Goal: Task Accomplishment & Management: Complete application form

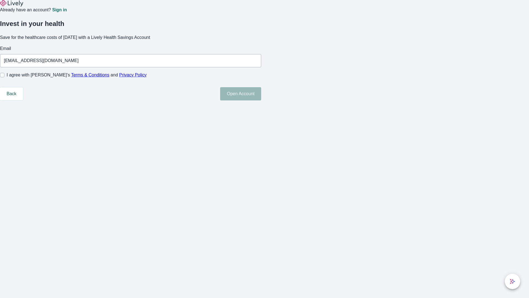
click at [4, 77] on input "I agree with Lively’s Terms & Conditions and Privacy Policy" at bounding box center [2, 75] width 4 height 4
checkbox input "true"
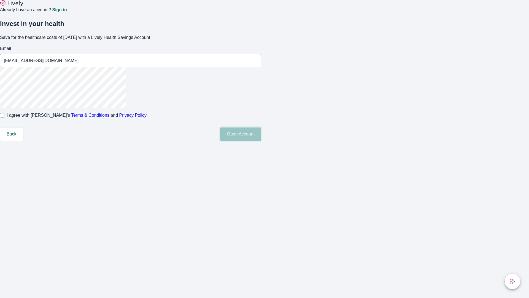
click at [261, 141] on button "Open Account" at bounding box center [240, 133] width 41 height 13
type input "[EMAIL_ADDRESS][DOMAIN_NAME]"
click at [4, 117] on input "I agree with Lively’s Terms & Conditions and Privacy Policy" at bounding box center [2, 115] width 4 height 4
checkbox input "false"
type input "[EMAIL_ADDRESS][DOMAIN_NAME]"
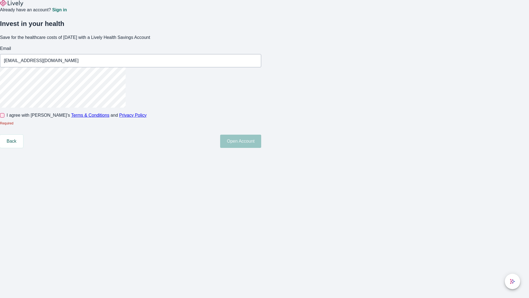
click at [4, 117] on input "I agree with Lively’s Terms & Conditions and Privacy Policy" at bounding box center [2, 115] width 4 height 4
checkbox input "true"
click at [261, 141] on button "Open Account" at bounding box center [240, 133] width 41 height 13
